Goal: Task Accomplishment & Management: Manage account settings

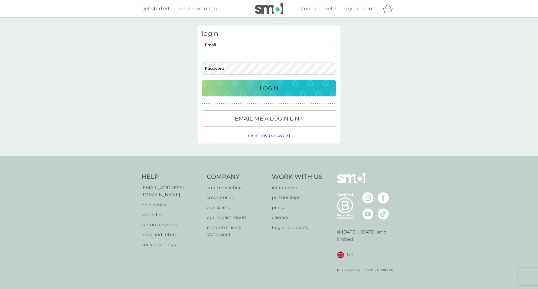
click at [253, 50] on input "Email" at bounding box center [269, 51] width 134 height 12
type input "[EMAIL_ADDRESS][DOMAIN_NAME]"
click at [202, 80] on button "Login" at bounding box center [269, 88] width 134 height 16
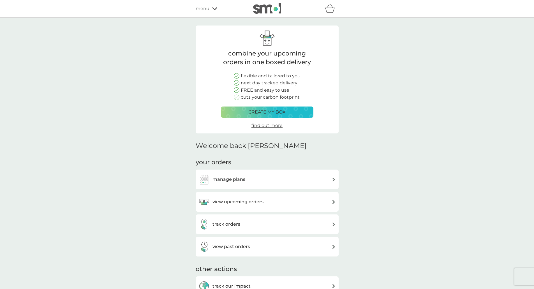
click at [234, 174] on div "manage plans" at bounding box center [221, 179] width 47 height 11
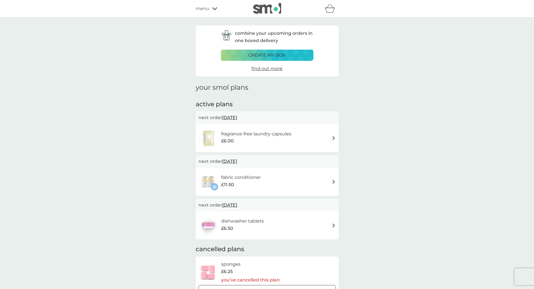
click at [293, 224] on div "dishwasher tablets £6.50" at bounding box center [266, 225] width 137 height 20
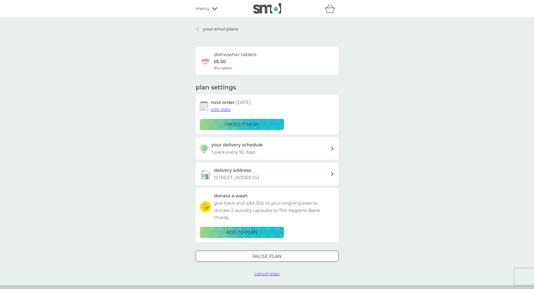
click at [266, 146] on div "your delivery schedule 1 pack every 30 days" at bounding box center [270, 148] width 119 height 14
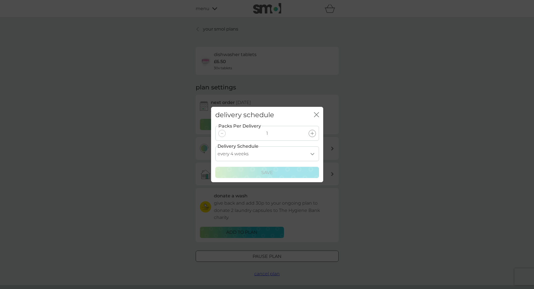
click at [316, 153] on select "every 1 week every 2 weeks every 3 weeks every 4 weeks every 5 weeks every 6 we…" at bounding box center [267, 153] width 104 height 15
select select "56"
click at [215, 146] on select "every 1 week every 2 weeks every 3 weeks every 4 weeks every 5 weeks every 6 we…" at bounding box center [267, 153] width 104 height 15
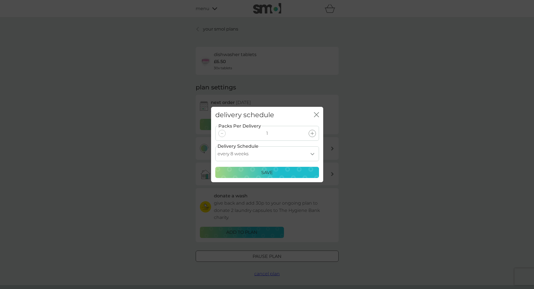
click at [275, 173] on div "Save" at bounding box center [267, 172] width 96 height 7
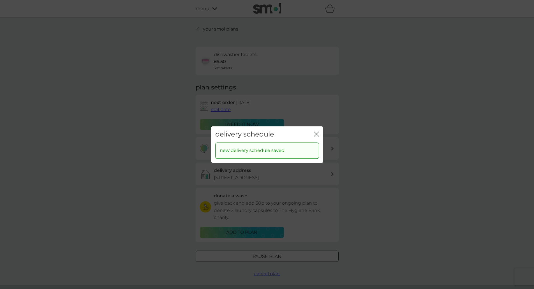
click at [316, 133] on icon "close" at bounding box center [316, 133] width 5 height 5
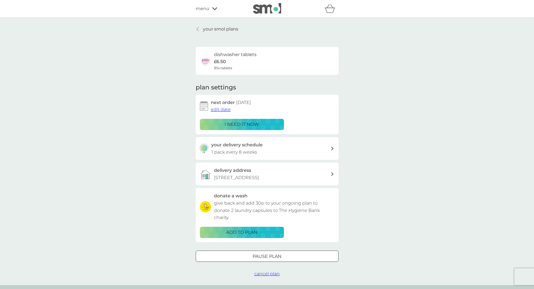
click at [220, 108] on span "edit date" at bounding box center [221, 109] width 20 height 5
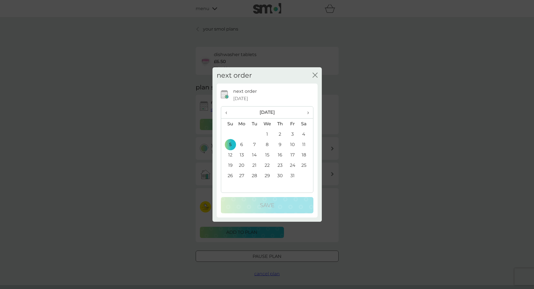
click at [307, 112] on span "›" at bounding box center [306, 112] width 6 height 12
click at [266, 145] on td "5" at bounding box center [267, 144] width 13 height 10
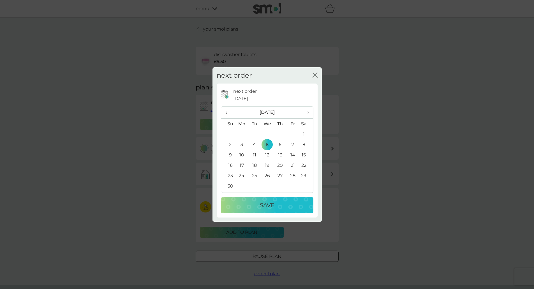
click at [272, 203] on p "Save" at bounding box center [267, 205] width 15 height 9
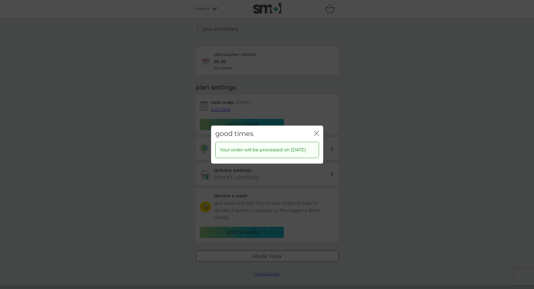
click at [318, 131] on icon "close" at bounding box center [316, 133] width 5 height 5
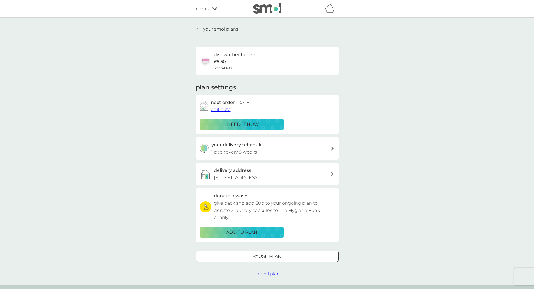
click at [287, 148] on div "your delivery schedule 1 pack every 8 weeks" at bounding box center [270, 148] width 119 height 14
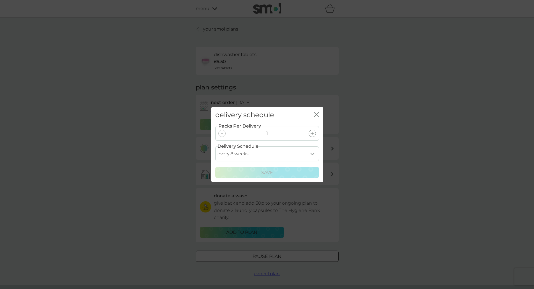
click at [310, 152] on select "every 1 week every 2 weeks every 3 weeks every 4 weeks every 5 weeks every 6 we…" at bounding box center [267, 153] width 104 height 15
select select "42"
click at [215, 146] on select "every 1 week every 2 weeks every 3 weeks every 4 weeks every 5 weeks every 6 we…" at bounding box center [267, 153] width 104 height 15
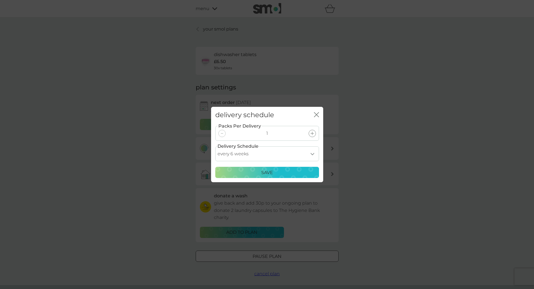
click at [279, 175] on div "Save" at bounding box center [267, 172] width 96 height 7
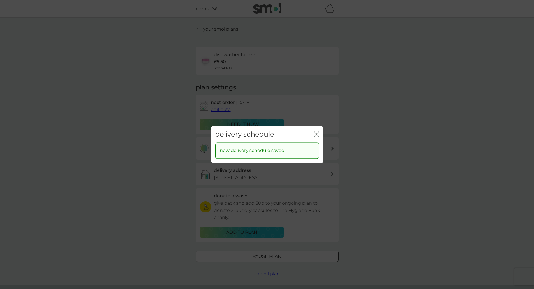
click at [315, 135] on icon "close" at bounding box center [315, 134] width 2 height 4
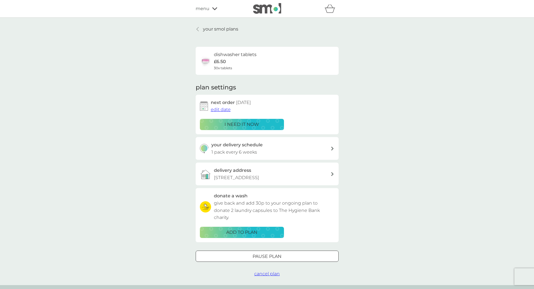
click at [194, 25] on div "your smol plans dishwasher tablets £6.50 30x tablets plan settings next order 5…" at bounding box center [267, 151] width 534 height 267
click at [197, 29] on icon at bounding box center [197, 29] width 2 height 4
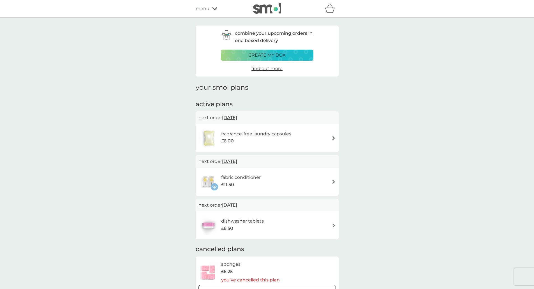
click at [313, 137] on div "fragrance-free laundry capsules £6.00" at bounding box center [266, 138] width 137 height 20
